Goal: Task Accomplishment & Management: Manage account settings

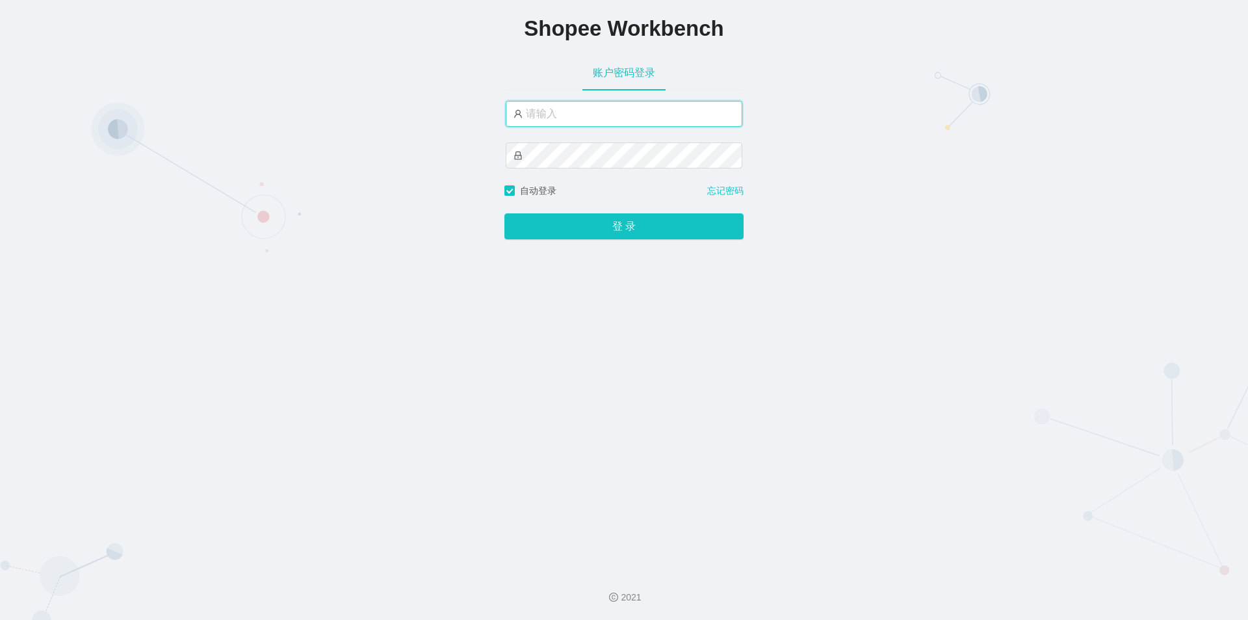
click at [605, 116] on input "text" at bounding box center [624, 114] width 237 height 26
type input "jishu"
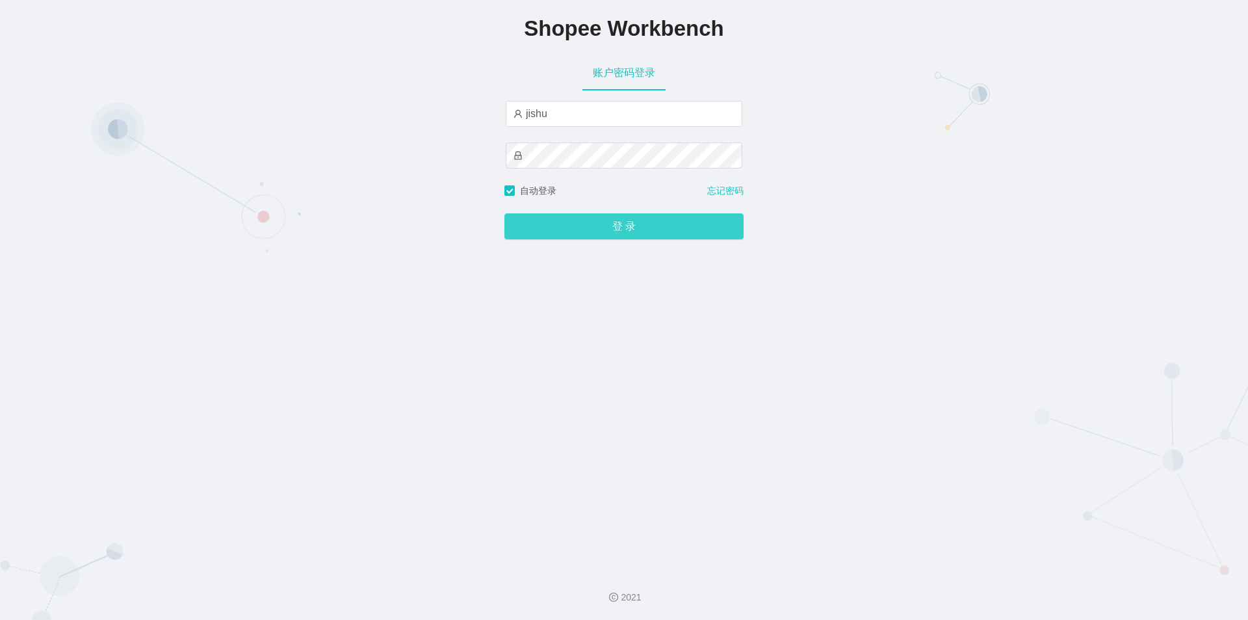
click at [597, 229] on button "登 录" at bounding box center [624, 226] width 239 height 26
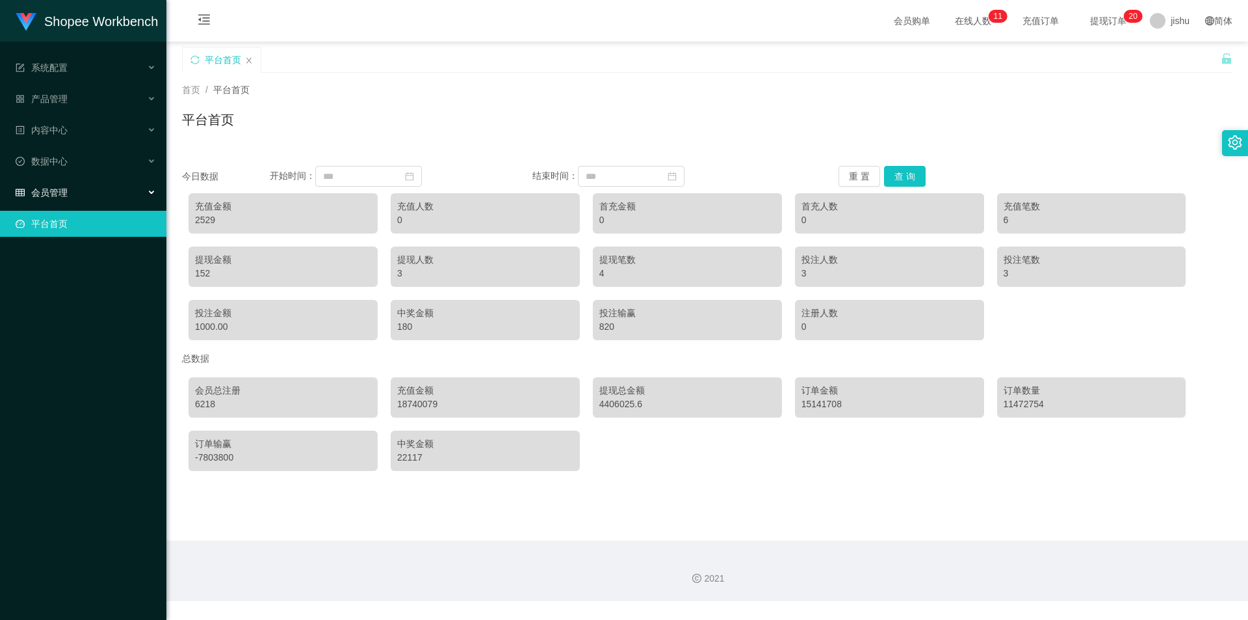
click at [83, 194] on div "会员管理" at bounding box center [83, 192] width 166 height 26
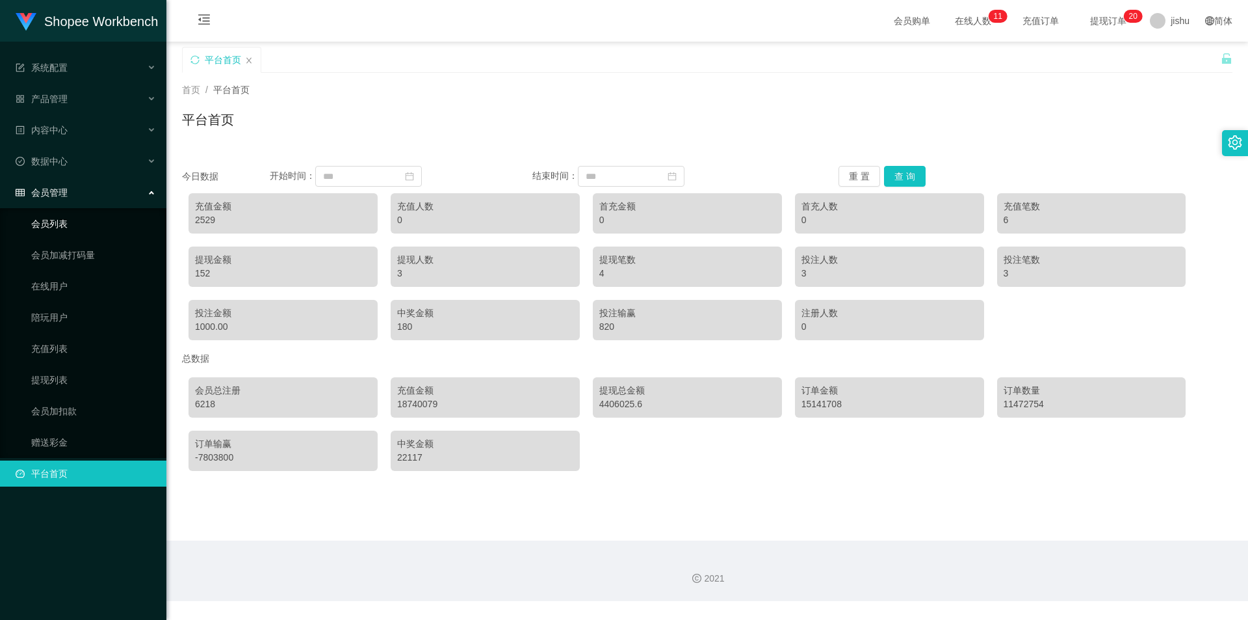
click at [85, 231] on link "会员列表" at bounding box center [93, 224] width 125 height 26
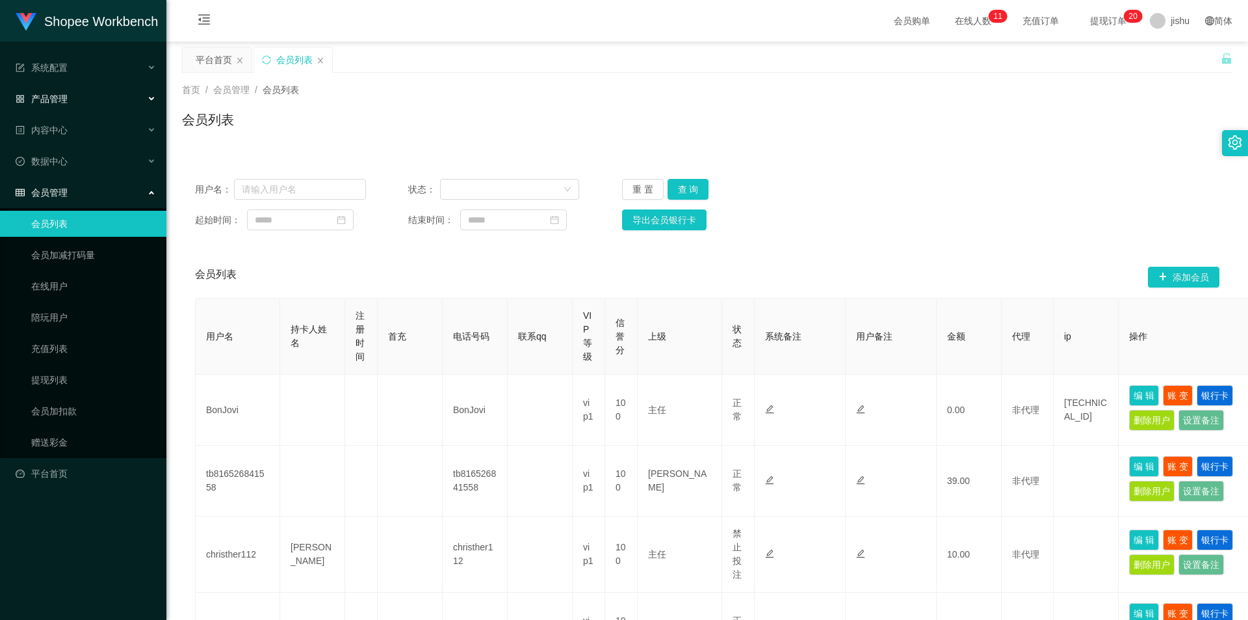
click at [75, 100] on div "产品管理" at bounding box center [83, 99] width 166 height 26
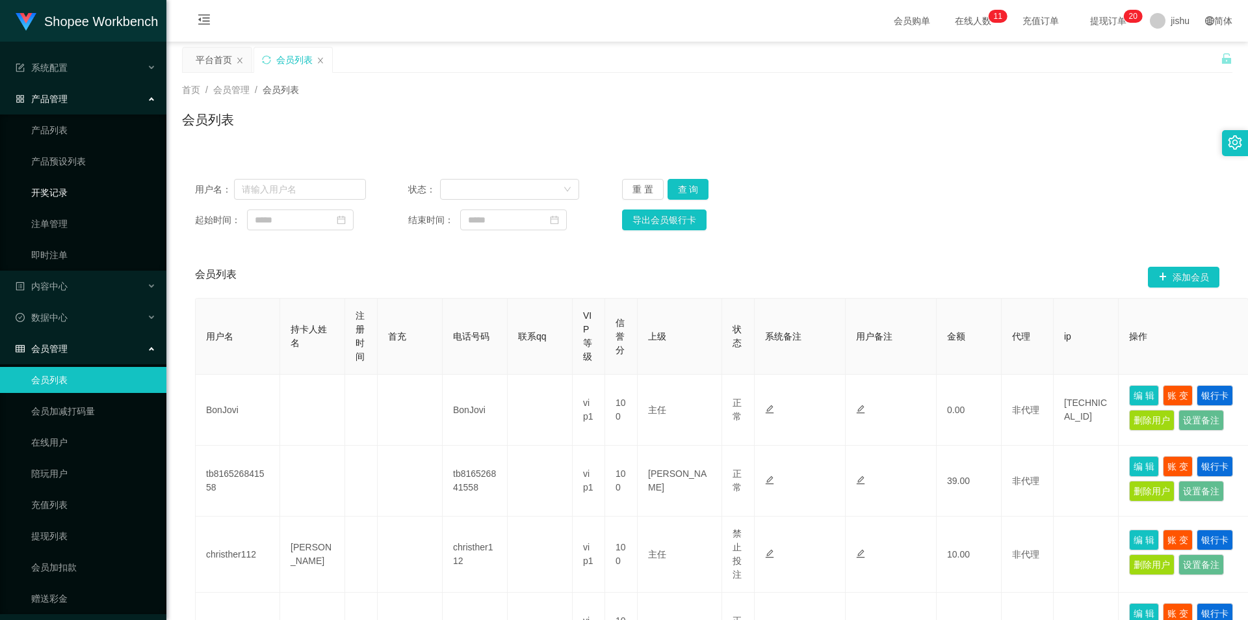
click at [81, 200] on link "开奖记录" at bounding box center [93, 192] width 125 height 26
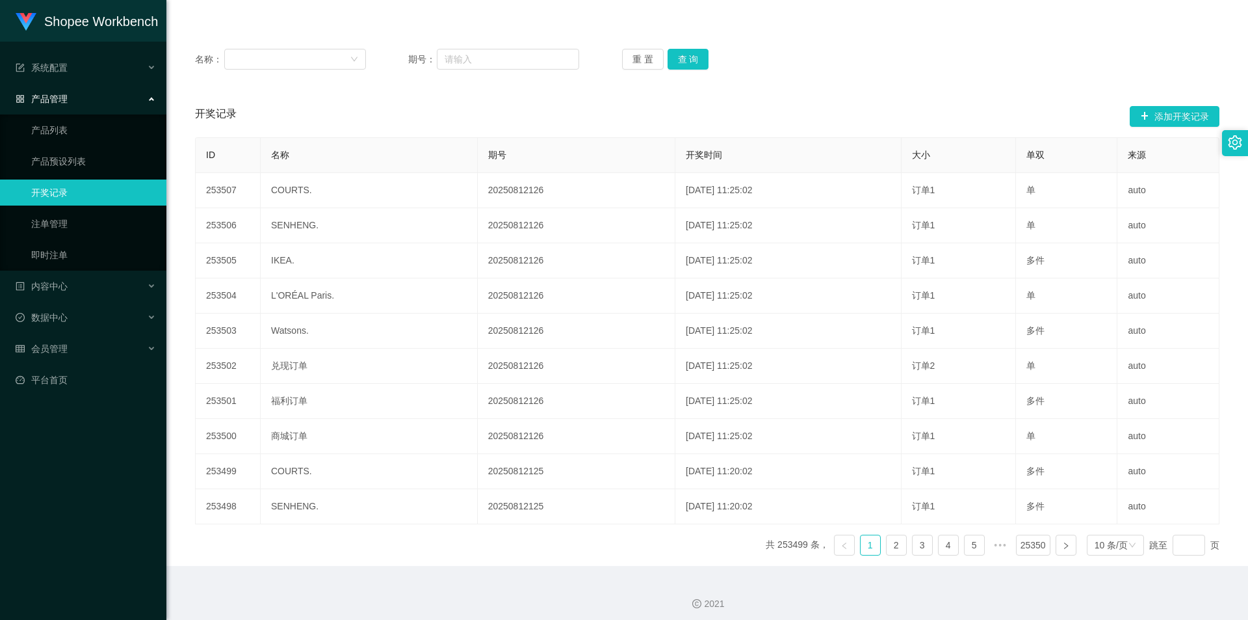
scroll to position [137, 0]
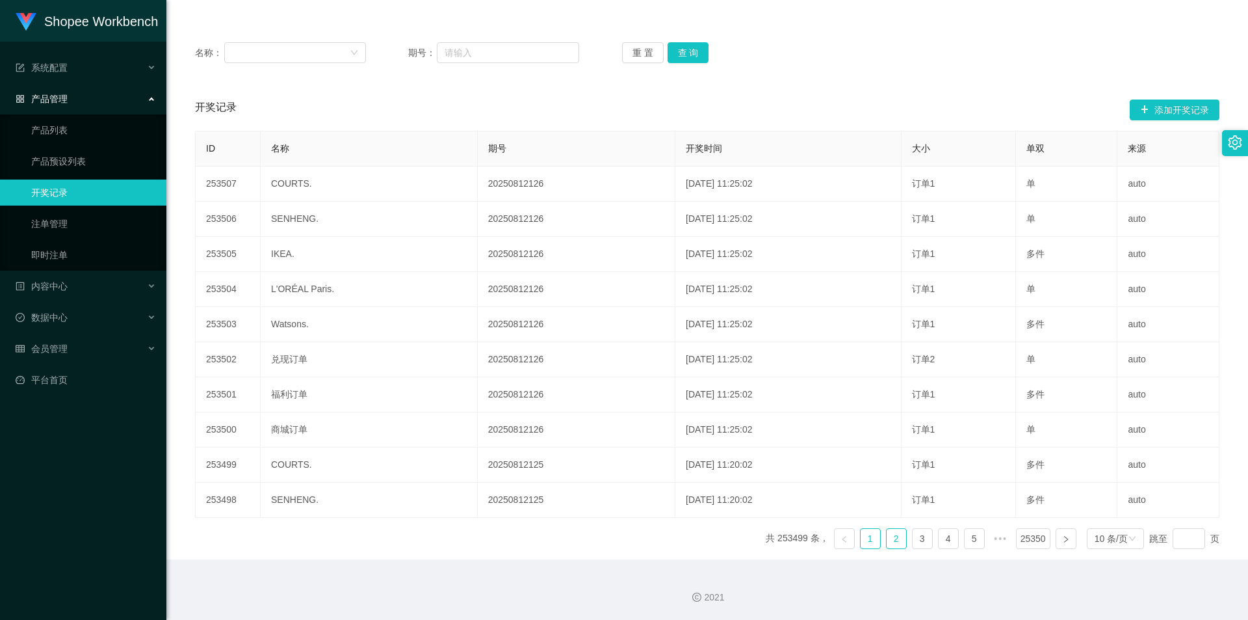
click at [891, 540] on link "2" at bounding box center [897, 539] width 20 height 20
click at [915, 541] on link "3" at bounding box center [923, 539] width 20 height 20
click at [73, 220] on link "注单管理" at bounding box center [93, 224] width 125 height 26
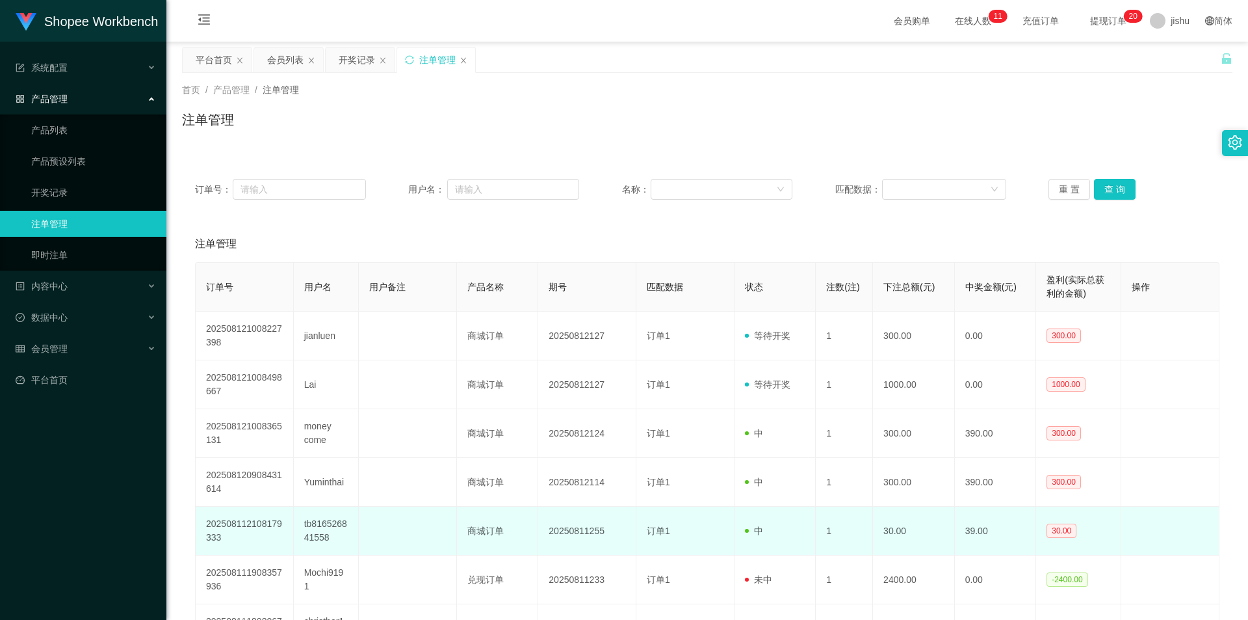
scroll to position [282, 0]
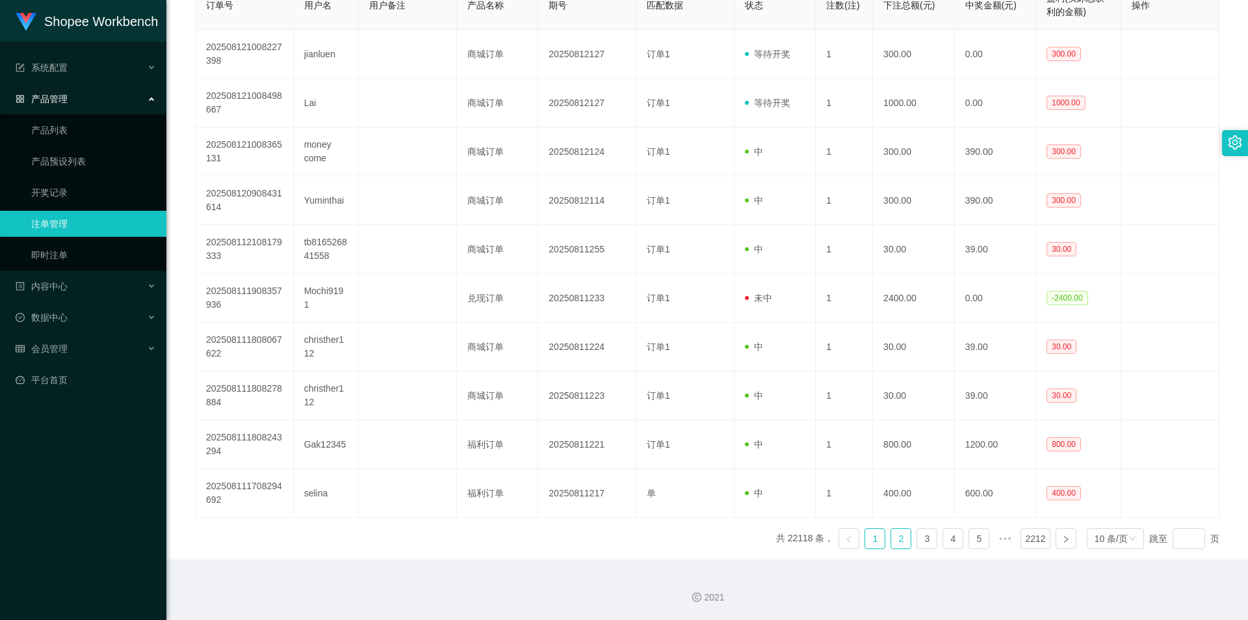
click at [895, 542] on link "2" at bounding box center [901, 539] width 20 height 20
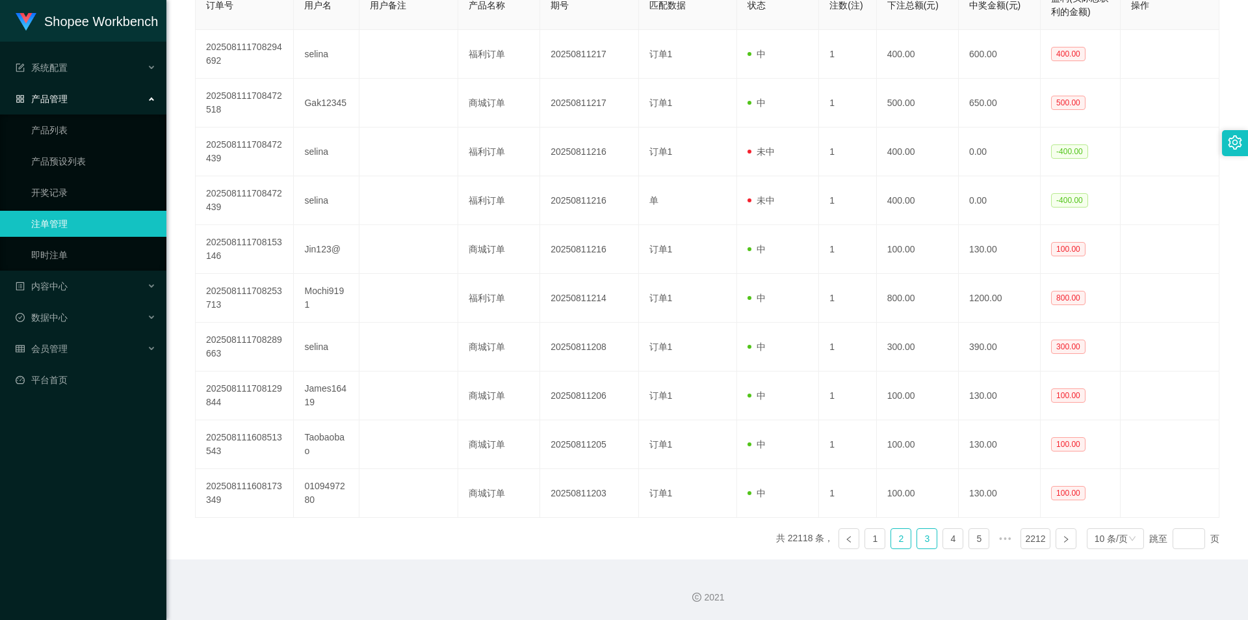
click at [918, 540] on link "3" at bounding box center [927, 539] width 20 height 20
click at [943, 548] on link "4" at bounding box center [953, 539] width 20 height 20
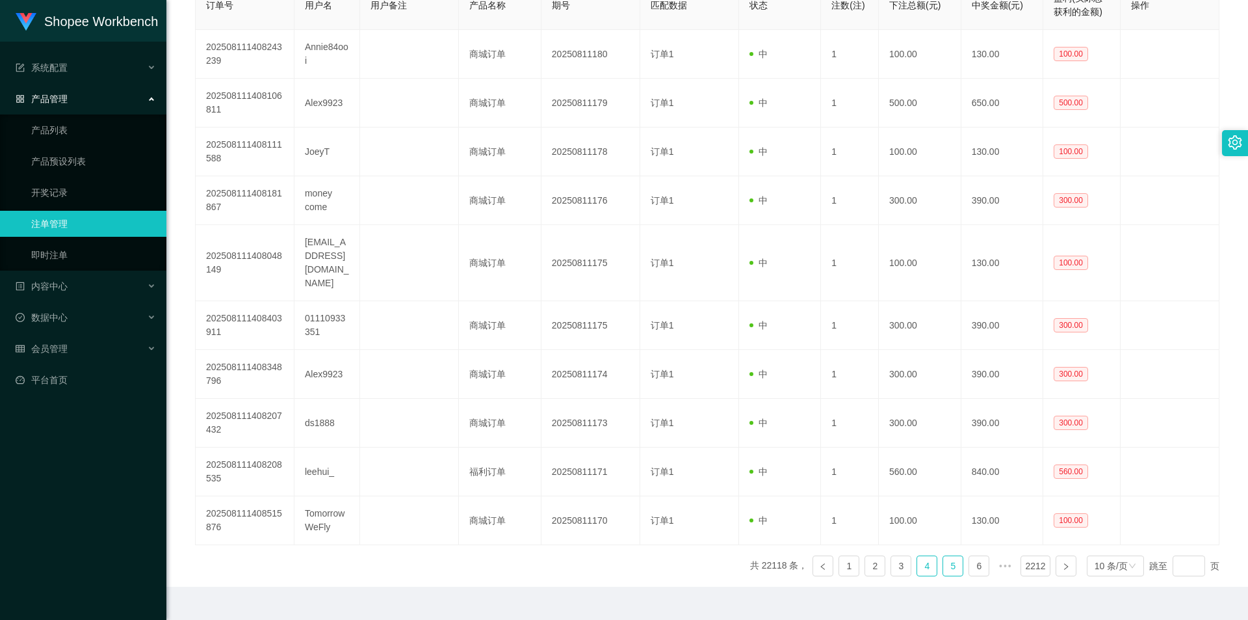
click at [949, 556] on link "5" at bounding box center [953, 566] width 20 height 20
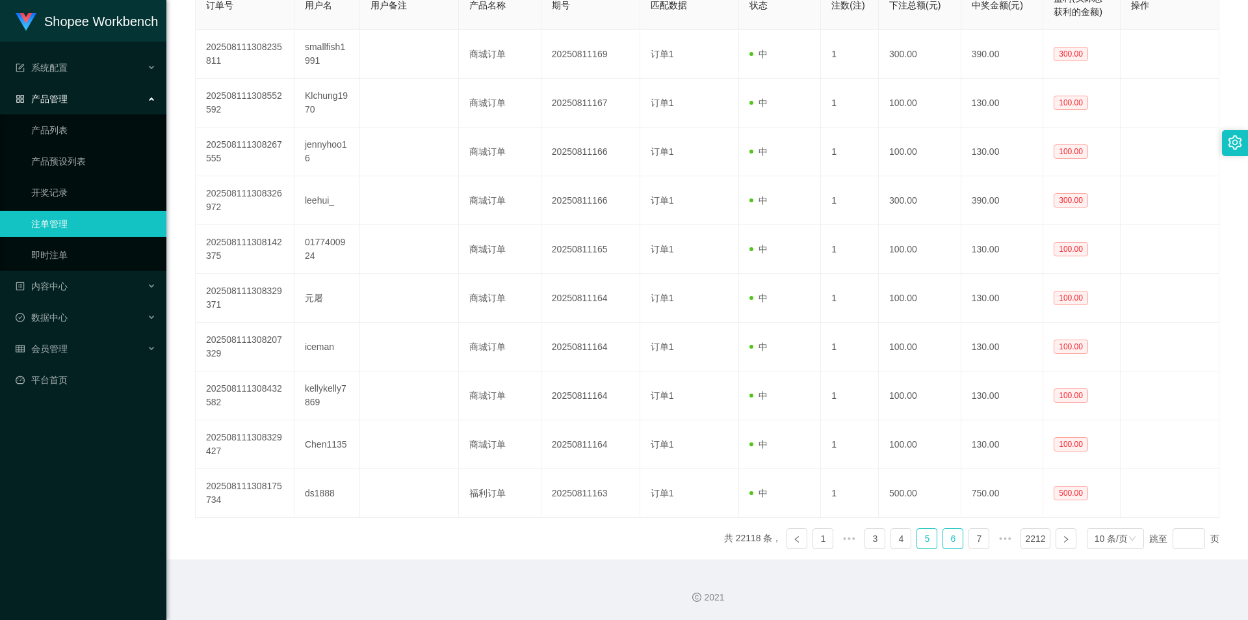
click at [947, 545] on link "6" at bounding box center [953, 539] width 20 height 20
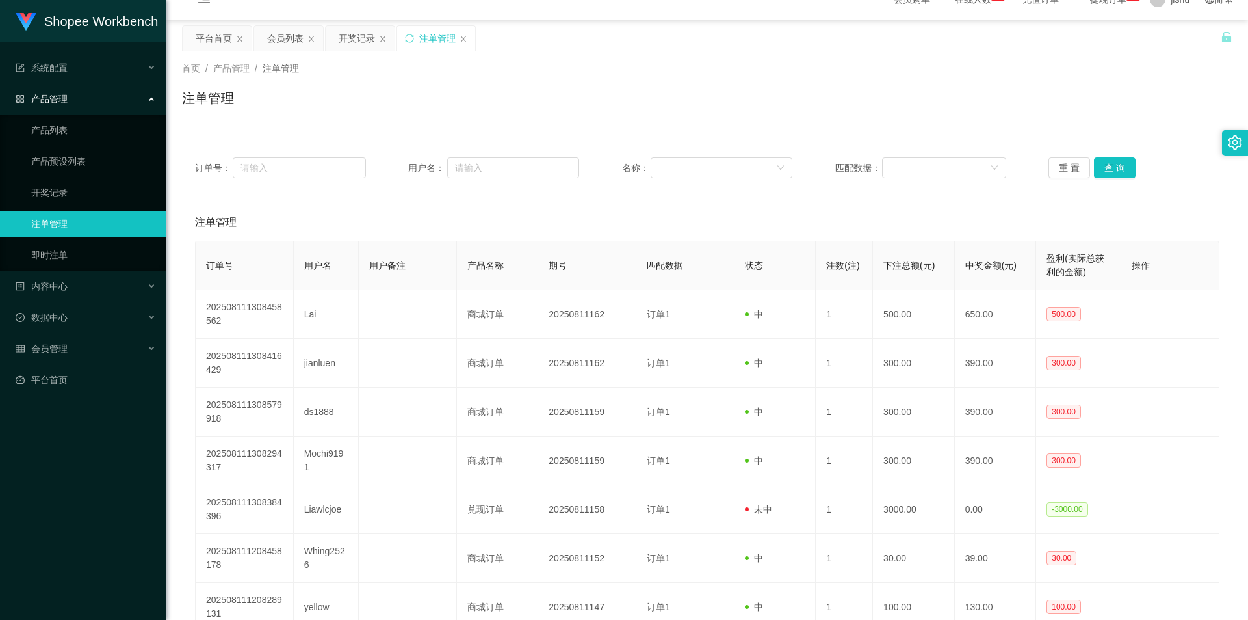
scroll to position [0, 0]
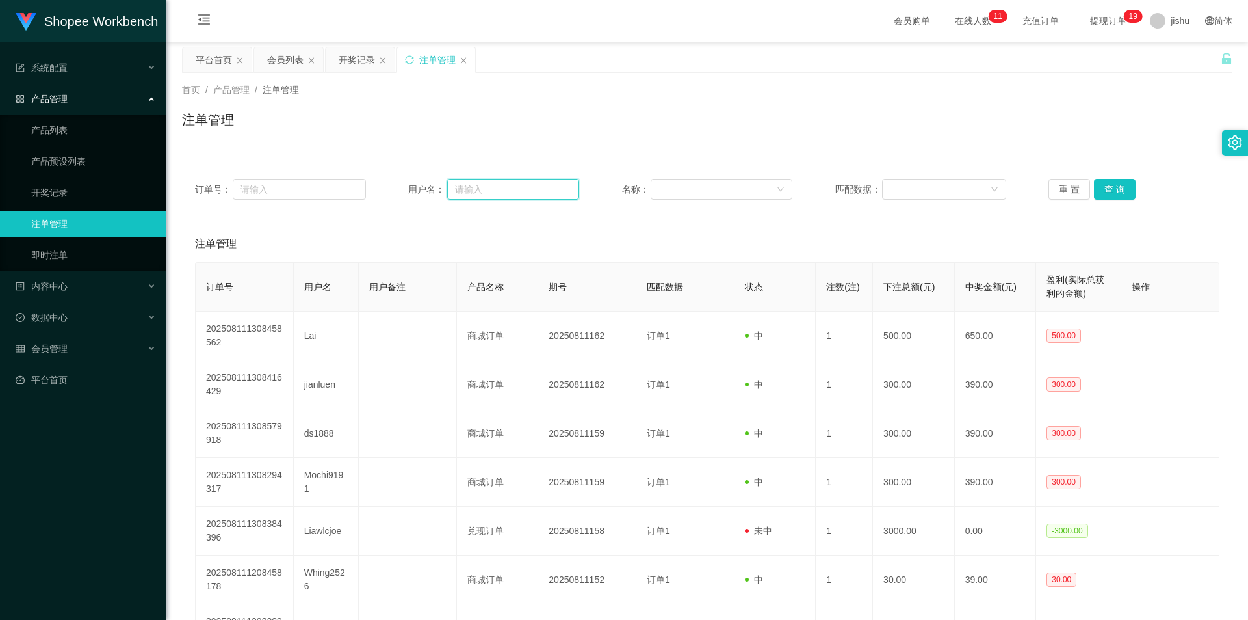
click at [525, 179] on input "text" at bounding box center [513, 189] width 132 height 21
click at [703, 187] on div at bounding box center [718, 189] width 118 height 20
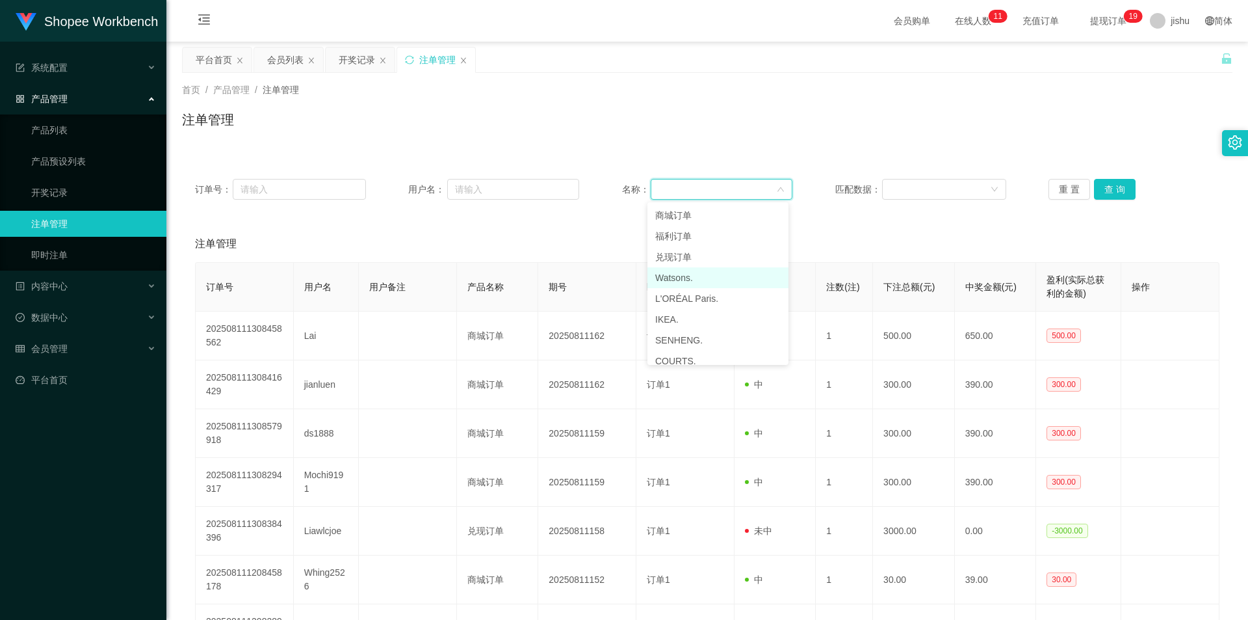
scroll to position [9, 0]
click at [549, 235] on div "注单管理" at bounding box center [707, 244] width 1025 height 36
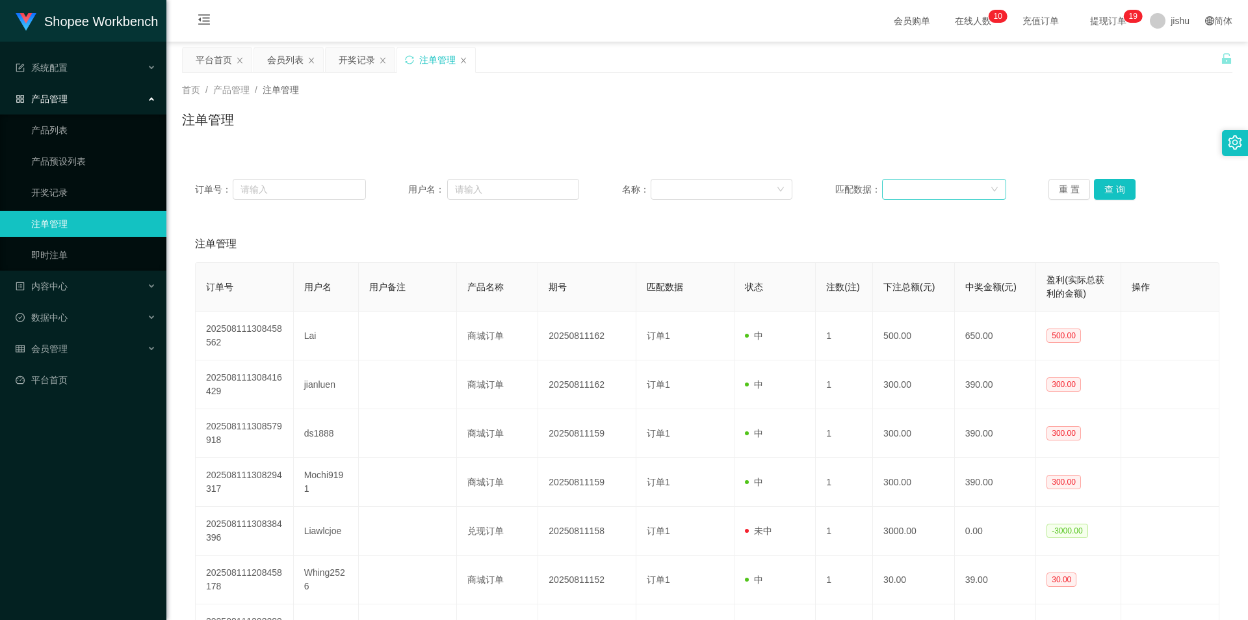
click at [884, 190] on div at bounding box center [944, 189] width 124 height 21
drag, startPoint x: 747, startPoint y: 223, endPoint x: 737, endPoint y: 224, distance: 10.4
click at [746, 224] on div "订单号： 用户名： 名称： 匹配数据： 重 置 查 询 注单管理 订单号 用户名 用户备注 产品名称 期号 匹配数据 状态 注数(注) 下注总额(元) 中奖金…" at bounding box center [707, 503] width 1051 height 675
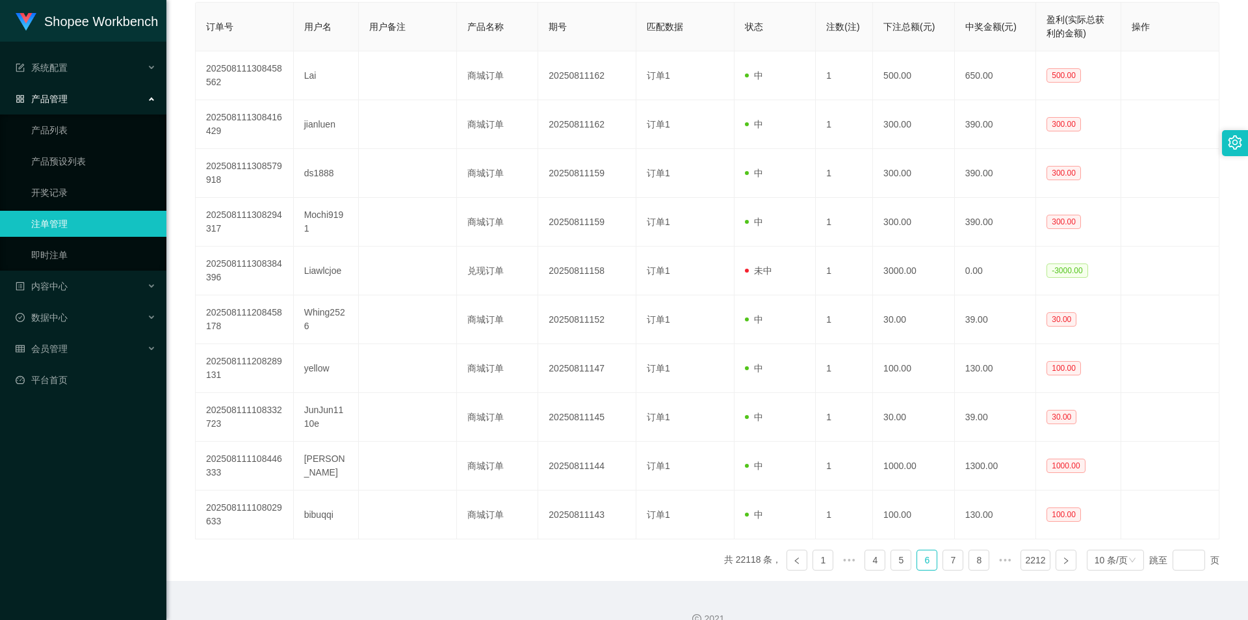
scroll to position [282, 0]
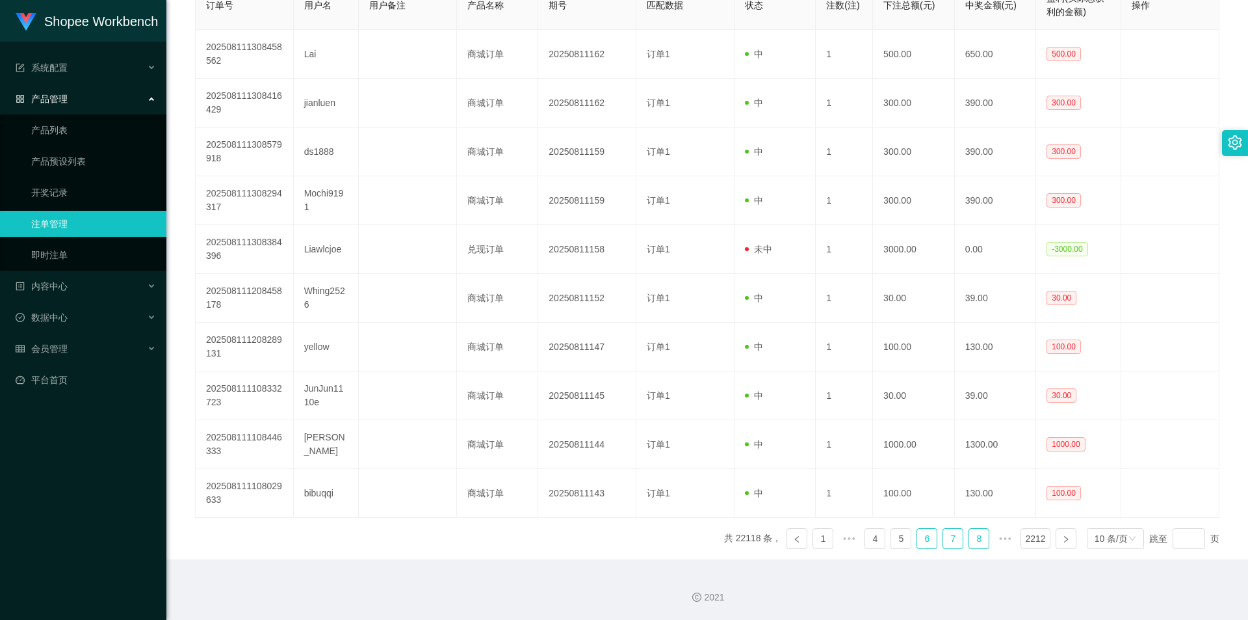
click at [943, 538] on link "7" at bounding box center [953, 539] width 20 height 20
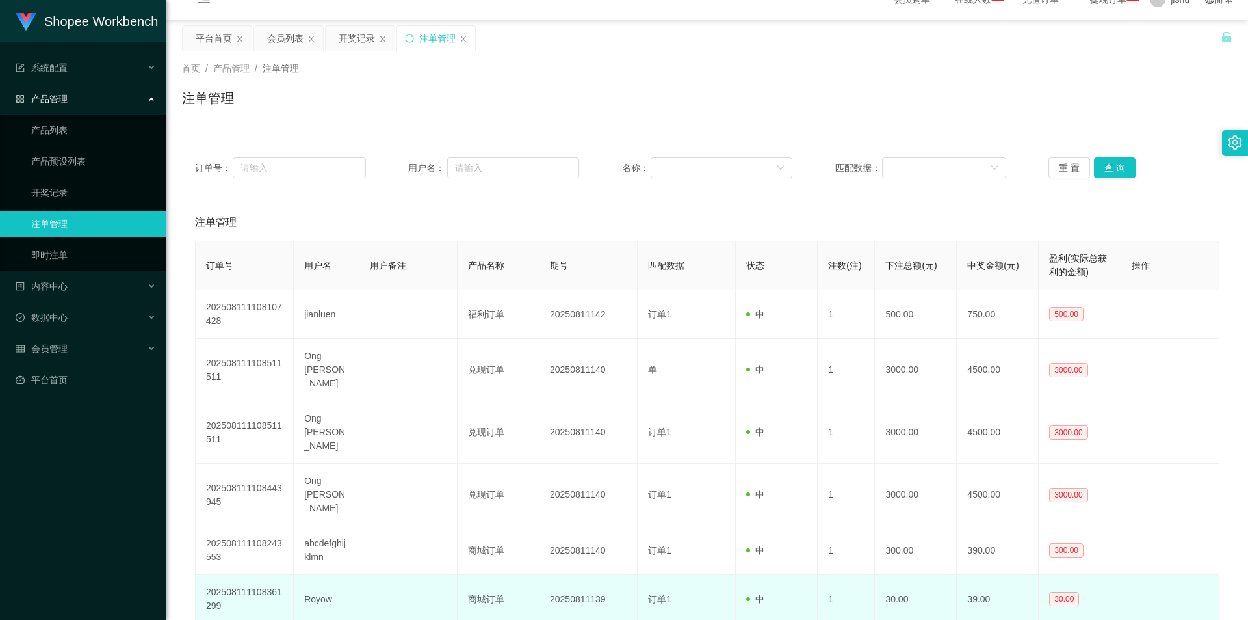
scroll to position [217, 0]
